Goal: Entertainment & Leisure: Consume media (video, audio)

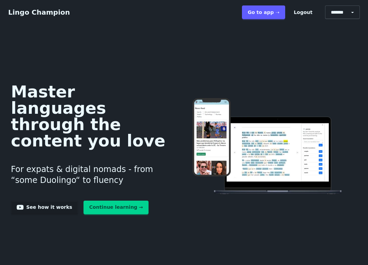
click at [264, 12] on link "Go to app ➝" at bounding box center [263, 12] width 43 height 14
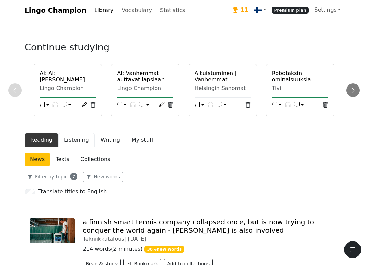
click at [63, 141] on button "Listening" at bounding box center [76, 140] width 36 height 14
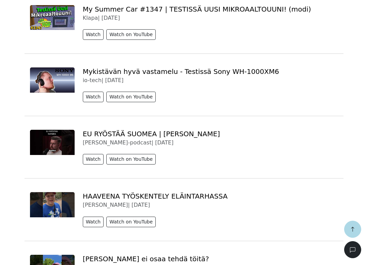
scroll to position [230, 0]
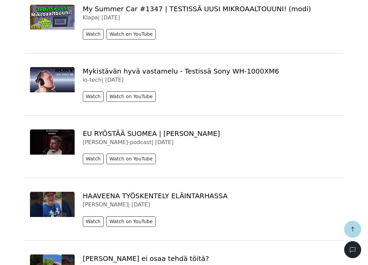
click at [94, 98] on button "Watch" at bounding box center [93, 96] width 21 height 11
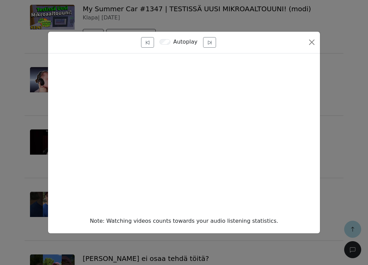
click at [313, 40] on button "Close" at bounding box center [312, 42] width 11 height 11
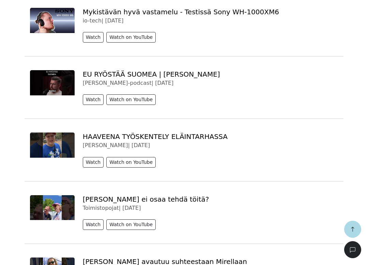
scroll to position [294, 0]
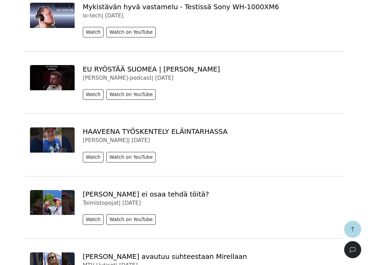
click at [91, 92] on button "Watch" at bounding box center [93, 94] width 21 height 11
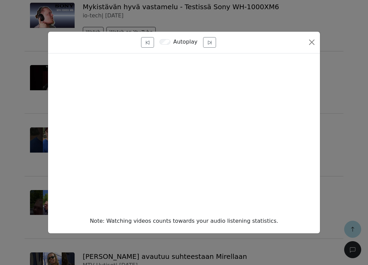
click at [317, 42] on button "Close" at bounding box center [312, 42] width 11 height 11
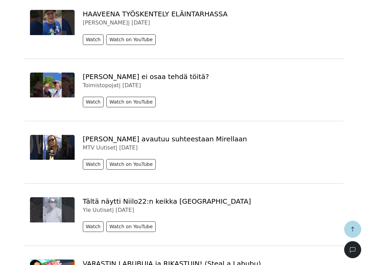
scroll to position [391, 0]
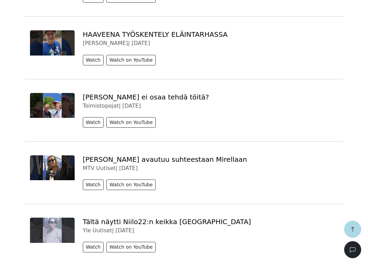
click at [90, 59] on button "Watch" at bounding box center [93, 60] width 21 height 11
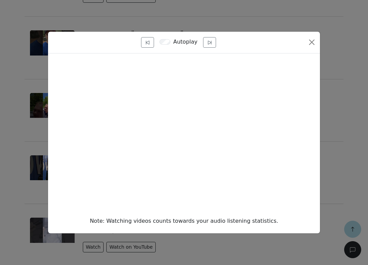
click at [308, 45] on button "Close" at bounding box center [312, 42] width 11 height 11
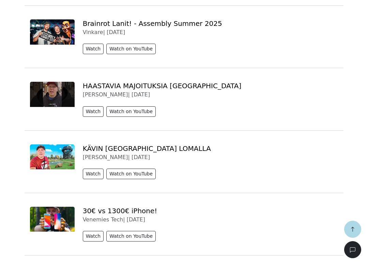
scroll to position [1348, 0]
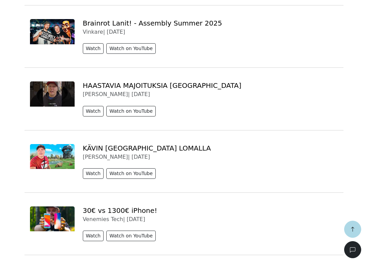
click at [91, 50] on button "Watch" at bounding box center [93, 48] width 21 height 11
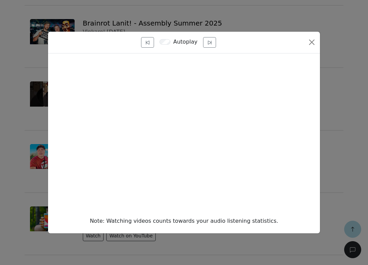
click at [314, 43] on button "Close" at bounding box center [312, 42] width 11 height 11
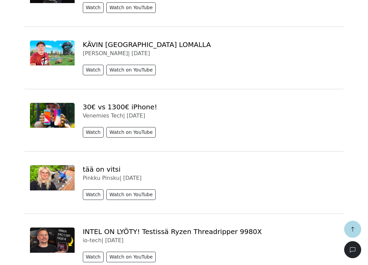
scroll to position [1452, 0]
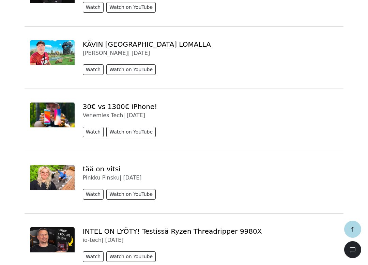
click at [90, 67] on button "Watch" at bounding box center [93, 69] width 21 height 11
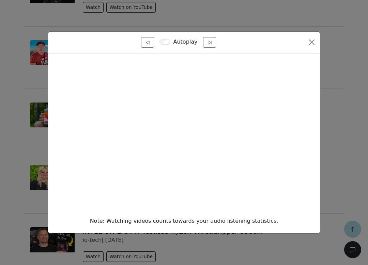
click at [312, 42] on button "Close" at bounding box center [312, 42] width 11 height 11
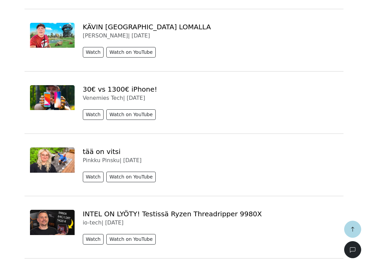
scroll to position [1476, 0]
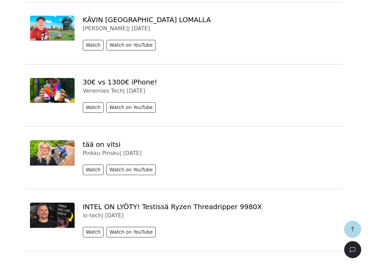
click at [87, 105] on button "Watch" at bounding box center [93, 107] width 21 height 11
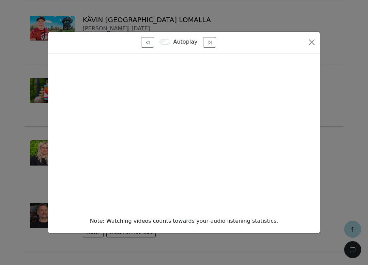
click at [311, 41] on button "Close" at bounding box center [312, 42] width 11 height 11
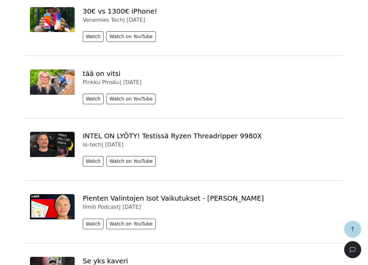
scroll to position [1548, 0]
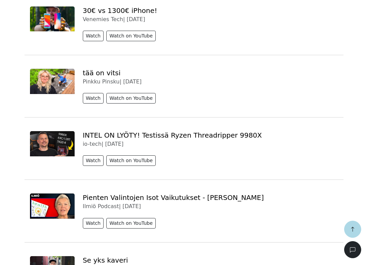
click at [88, 98] on button "Watch" at bounding box center [93, 98] width 21 height 11
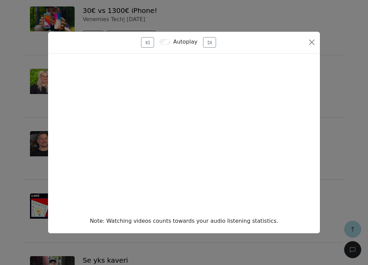
click at [312, 44] on button "Close" at bounding box center [312, 42] width 11 height 11
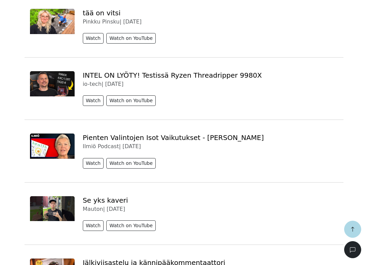
scroll to position [1608, 0]
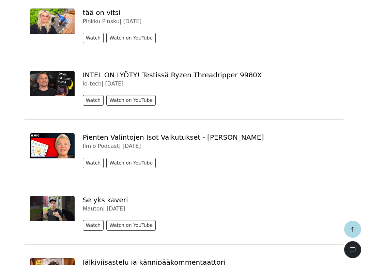
click at [90, 101] on button "Watch" at bounding box center [93, 100] width 21 height 11
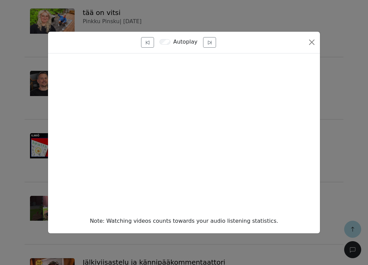
click at [263, 221] on div "Note: Watching videos counts towards your audio listening statistics." at bounding box center [184, 221] width 261 height 8
click at [249, 222] on div "Note: Watching videos counts towards your audio listening statistics." at bounding box center [184, 221] width 261 height 8
click at [309, 40] on button "Close" at bounding box center [312, 42] width 11 height 11
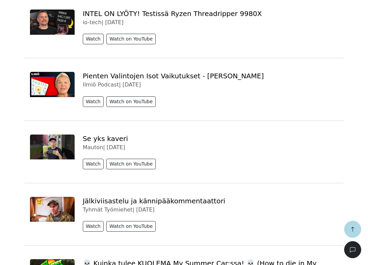
scroll to position [1670, 0]
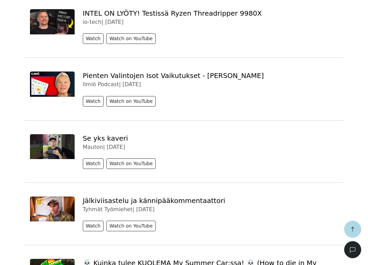
click at [89, 99] on button "Watch" at bounding box center [93, 101] width 21 height 11
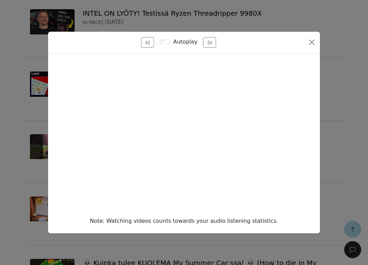
click at [315, 44] on button "Close" at bounding box center [312, 42] width 11 height 11
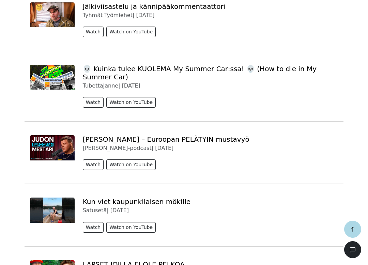
scroll to position [1865, 0]
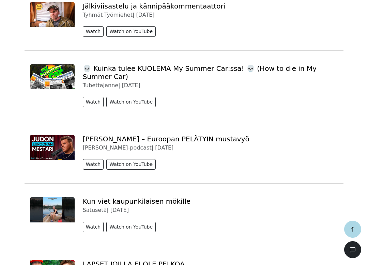
click at [352, 224] on button "button" at bounding box center [352, 229] width 17 height 17
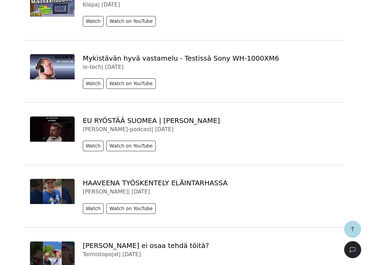
scroll to position [0, 0]
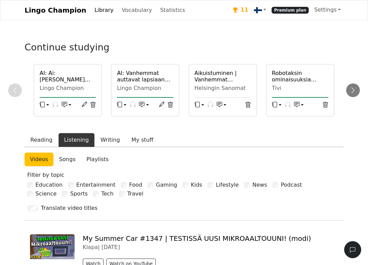
click at [162, 15] on link "Statistics" at bounding box center [173, 10] width 30 height 14
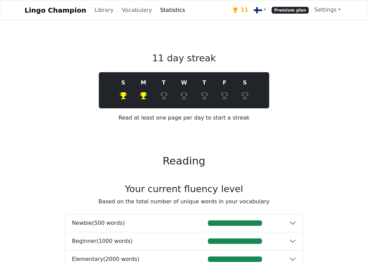
click at [282, 162] on h2 "Reading" at bounding box center [184, 161] width 239 height 13
click at [92, 8] on link "Library" at bounding box center [104, 10] width 25 height 14
